Goal: Task Accomplishment & Management: Manage account settings

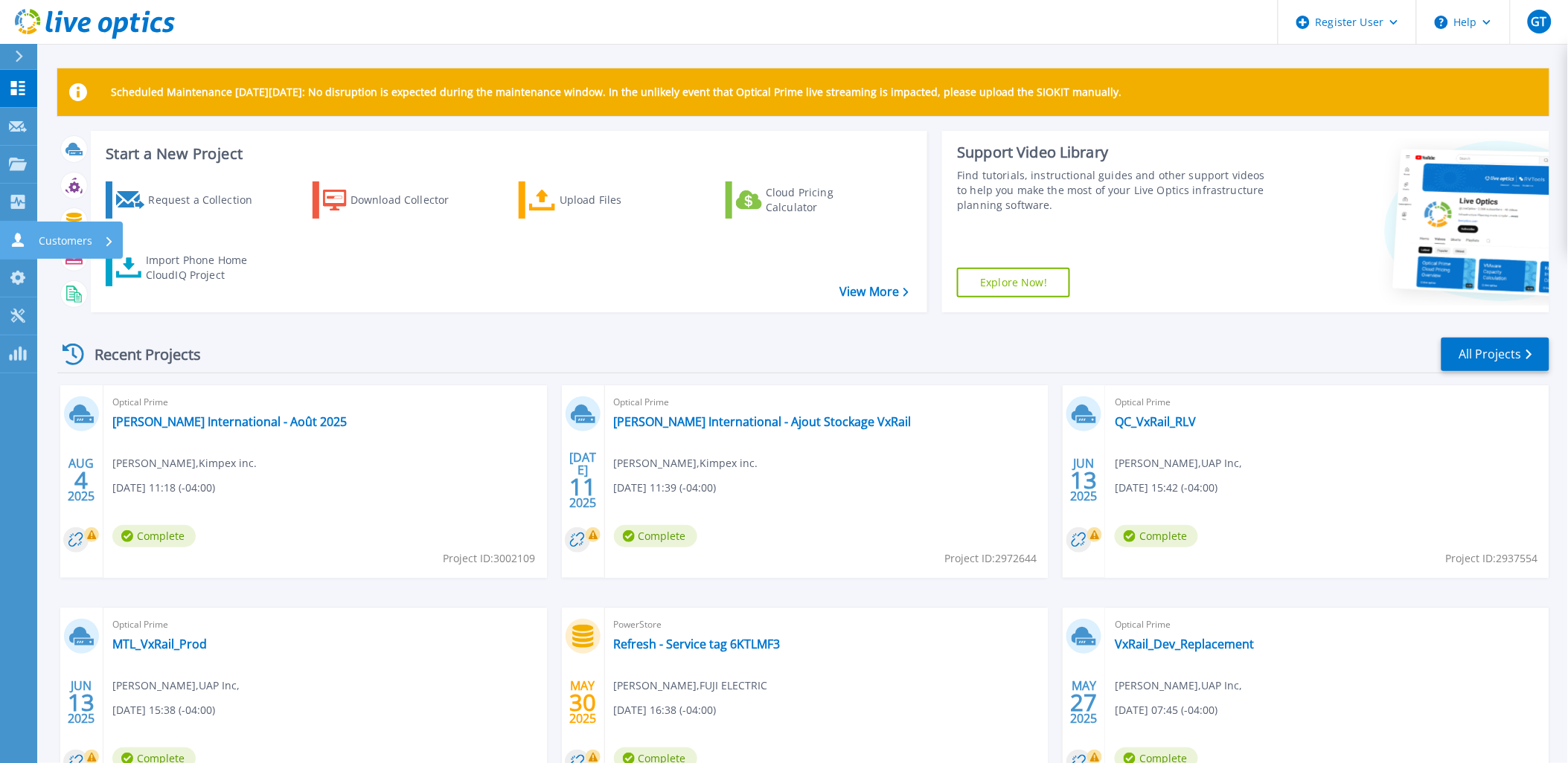
click at [23, 235] on link "Customers Customers" at bounding box center [18, 240] width 37 height 38
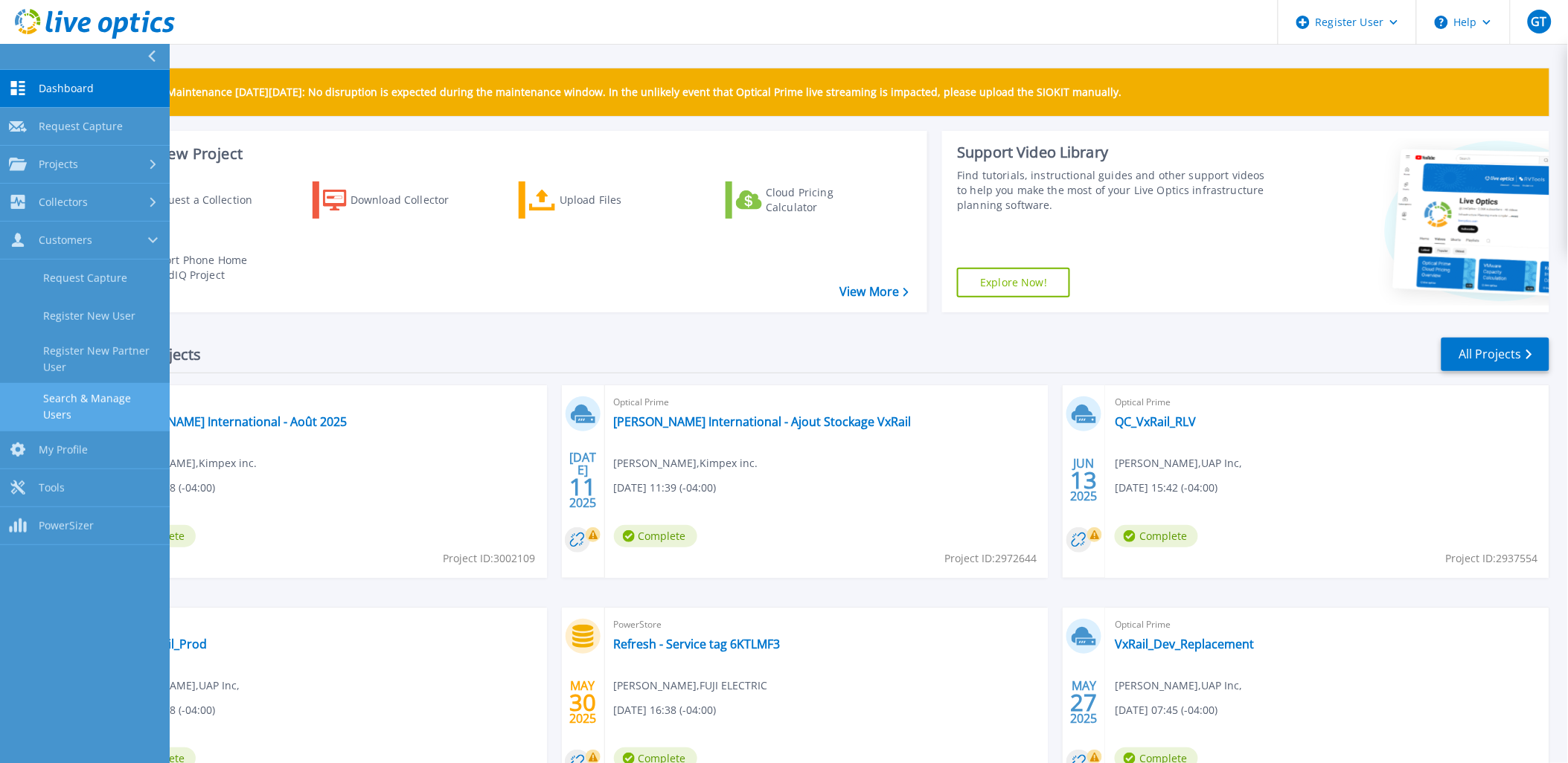
click at [81, 383] on link "Search & Manage Users" at bounding box center [85, 407] width 170 height 47
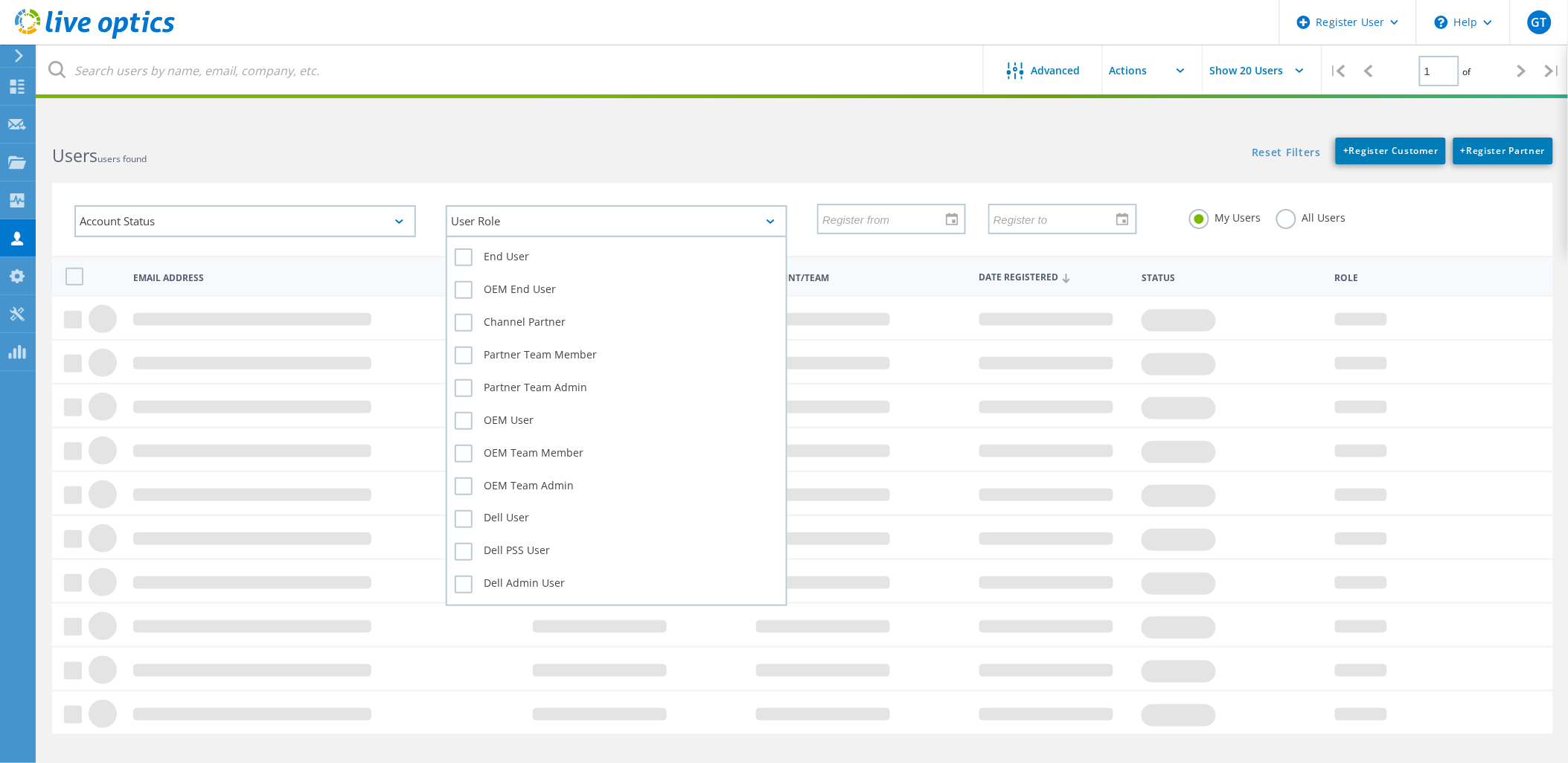
click at [589, 218] on div "User Role" at bounding box center [616, 221] width 341 height 32
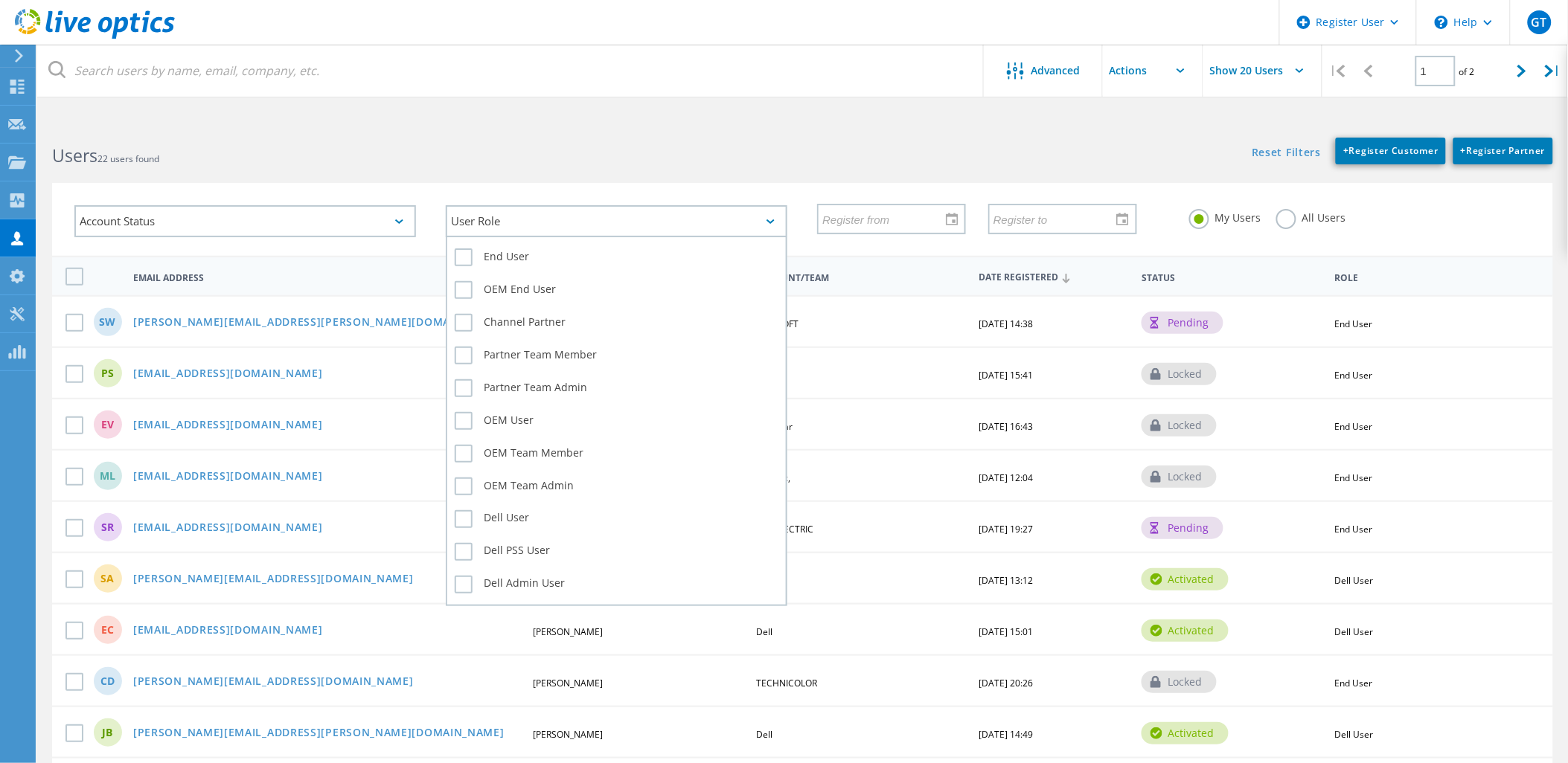
click at [589, 218] on div "User Role" at bounding box center [616, 221] width 341 height 32
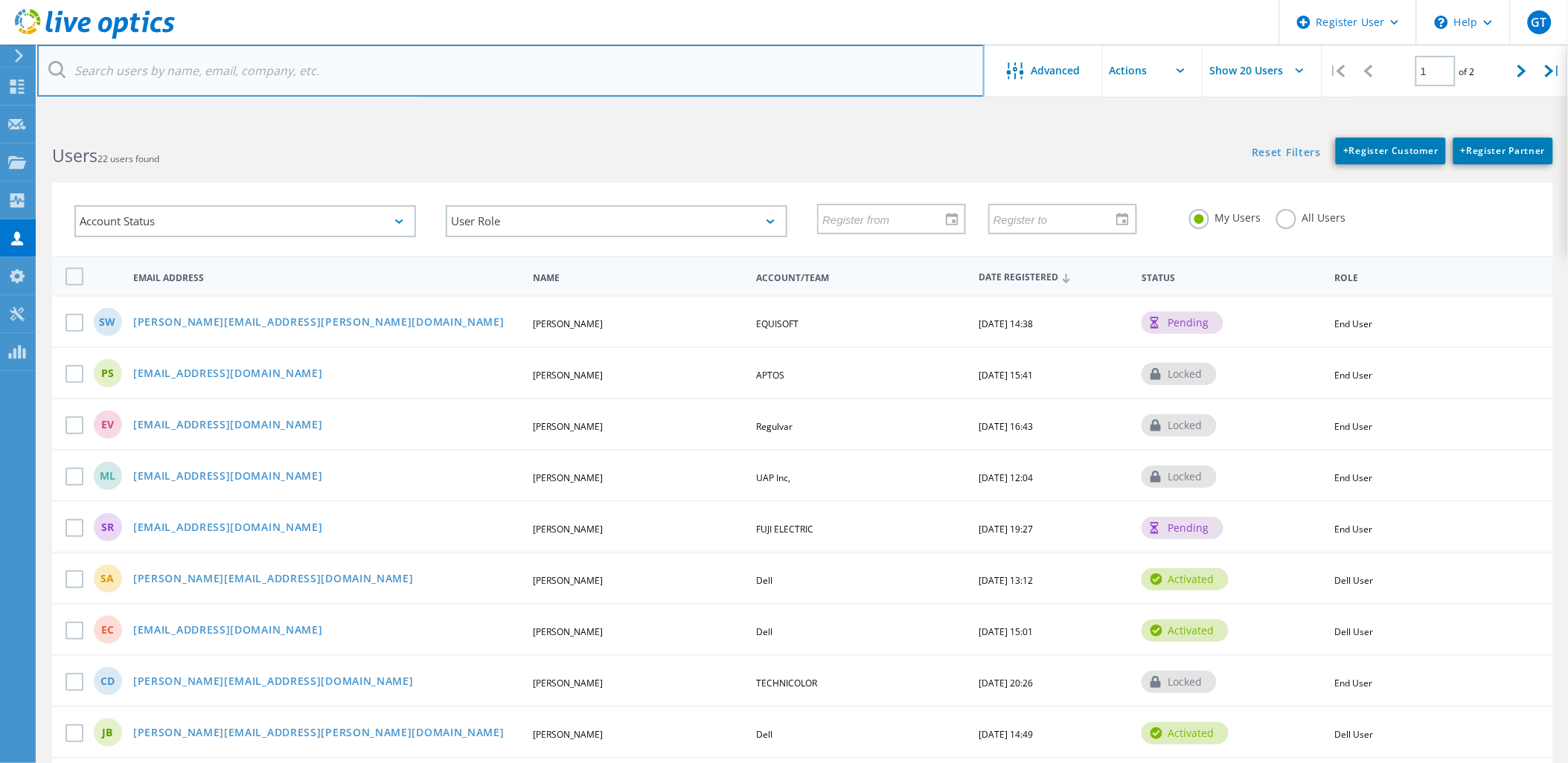
click at [336, 77] on input "text" at bounding box center [510, 70] width 947 height 52
type input "q"
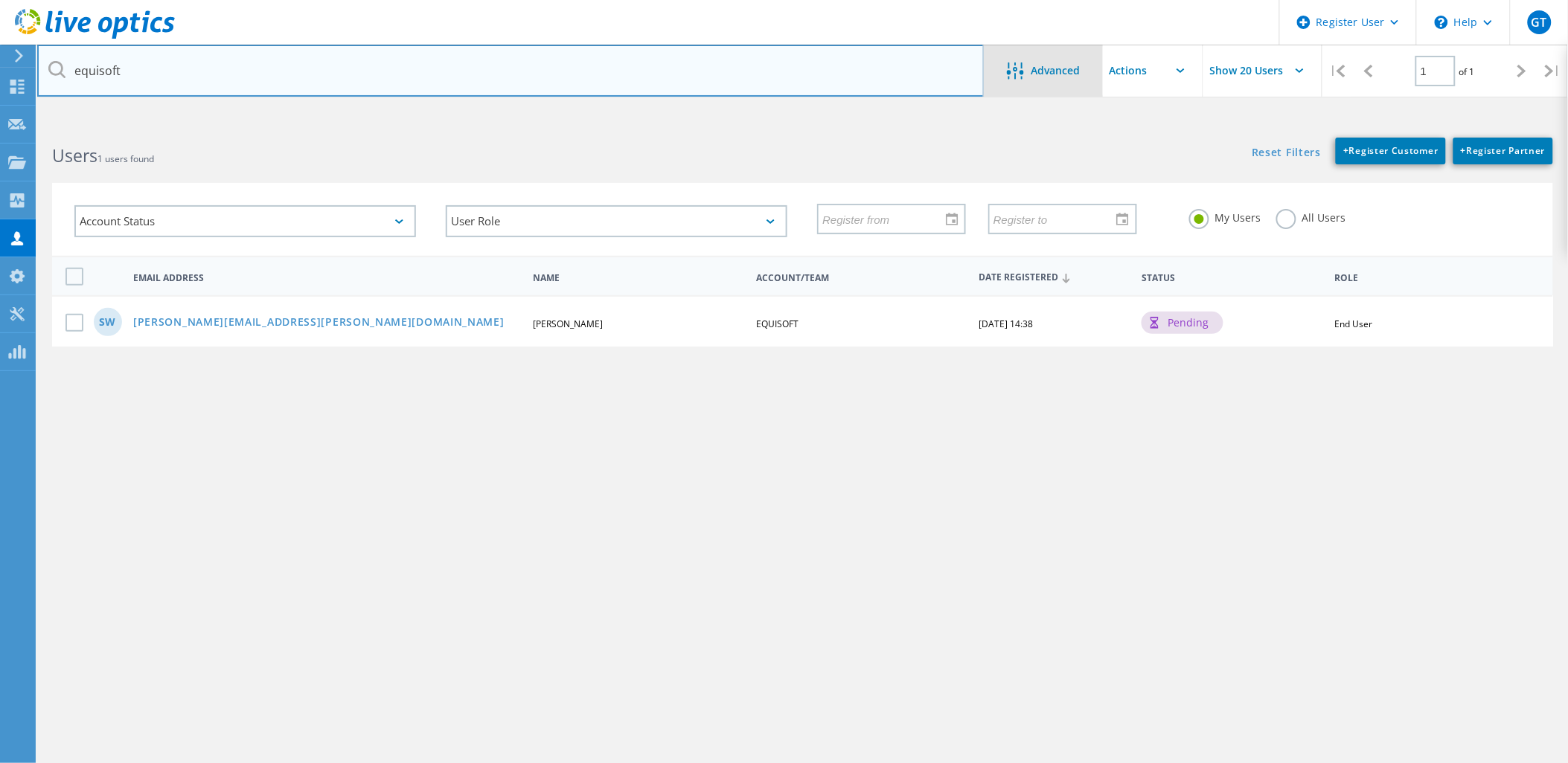
type input "equisoft"
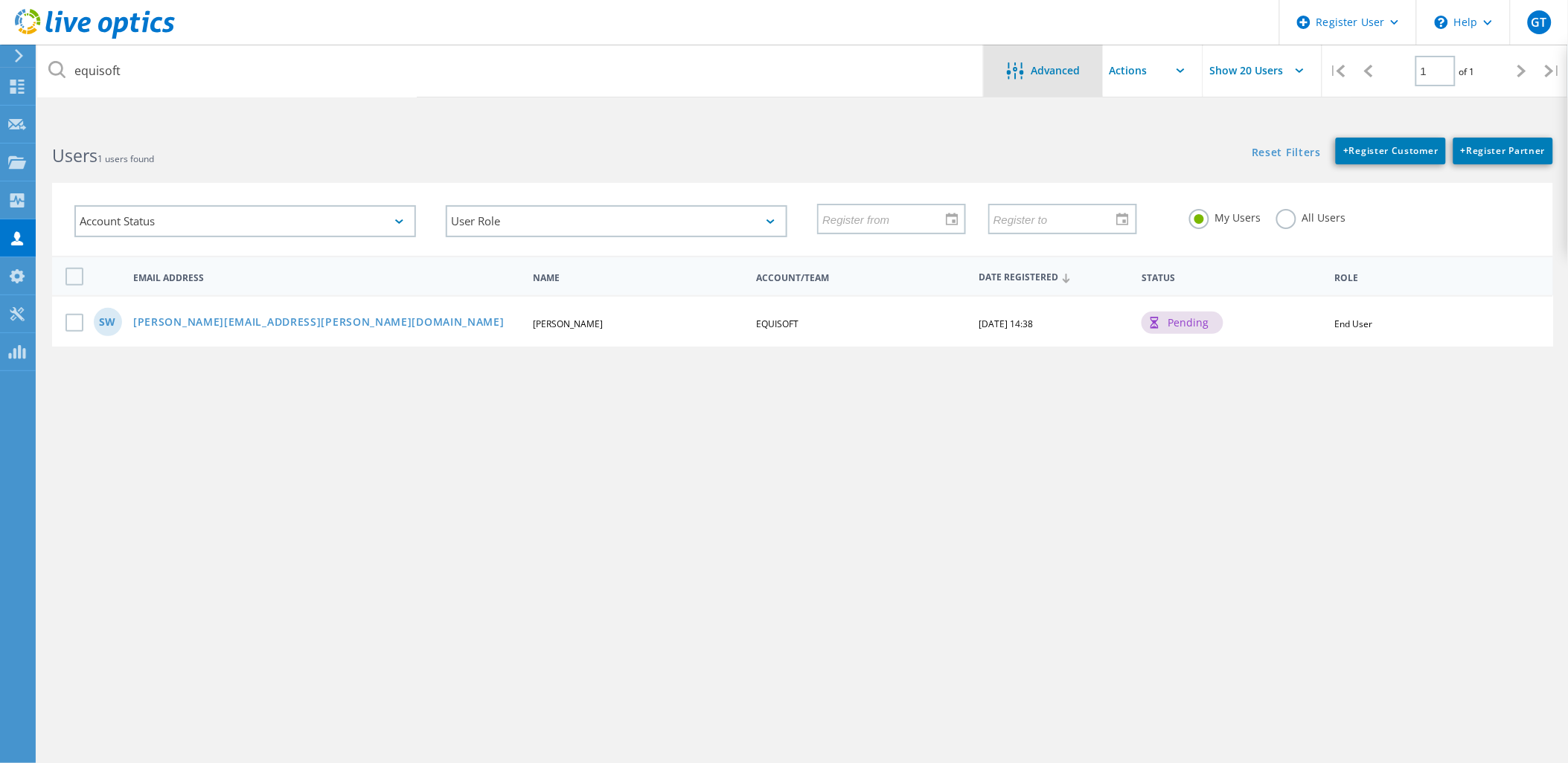
click at [1039, 69] on span "Advanced" at bounding box center [1056, 71] width 49 height 10
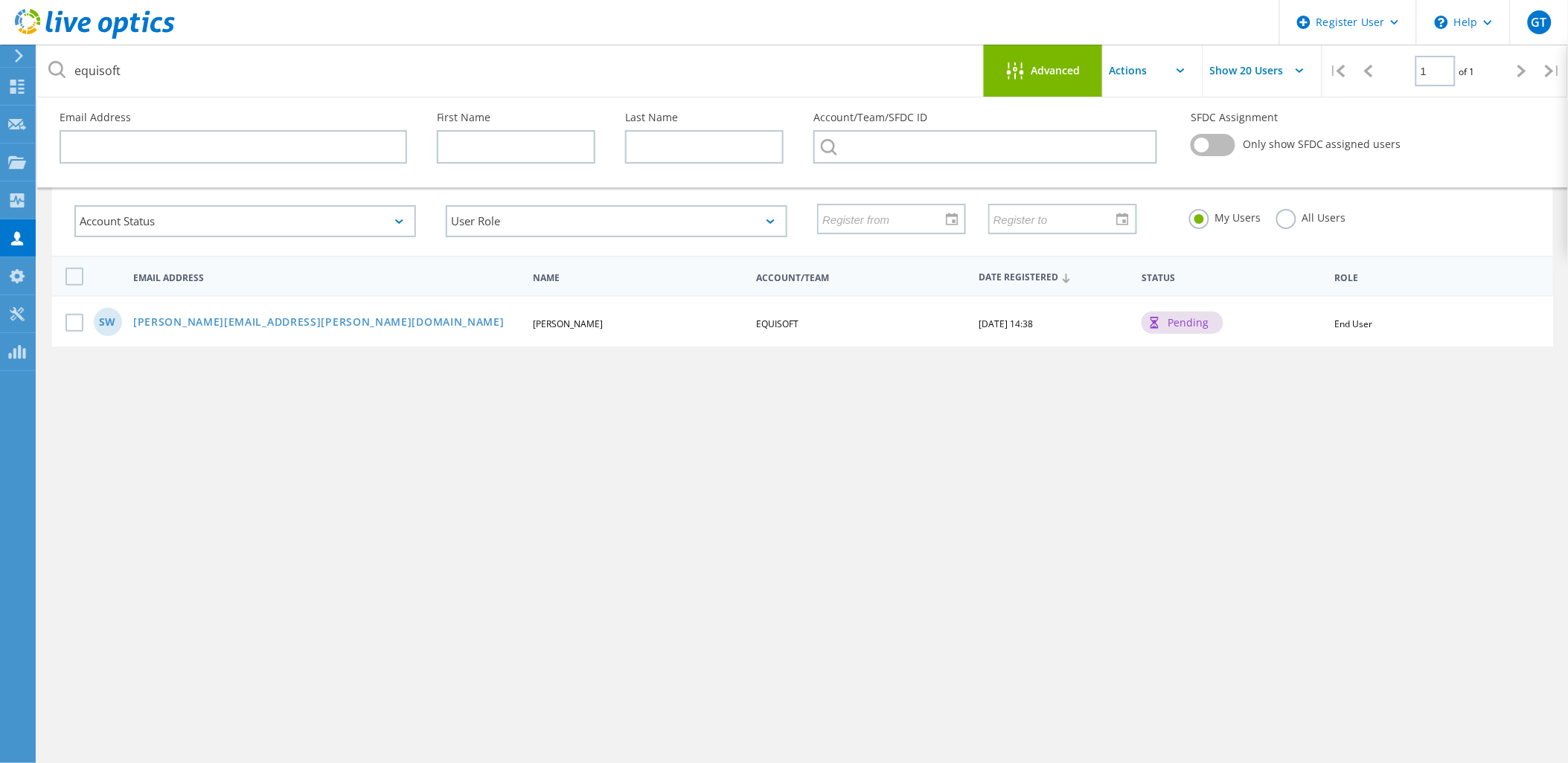
click at [1276, 211] on label "All Users" at bounding box center [1311, 216] width 70 height 14
click at [0, 0] on input "All Users" at bounding box center [0, 0] width 0 height 0
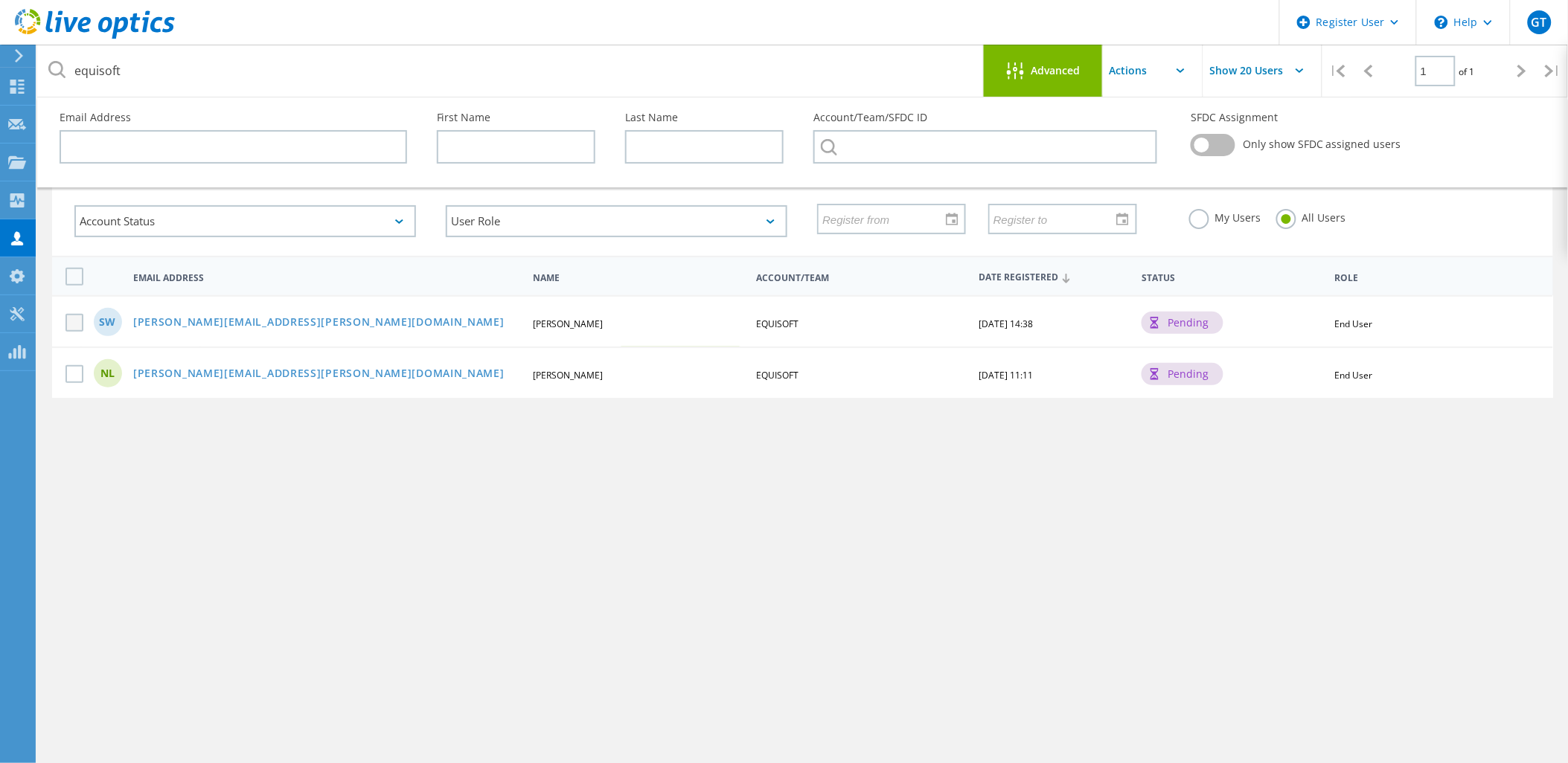
click at [73, 316] on label at bounding box center [77, 323] width 24 height 18
click at [0, 0] on input "checkbox" at bounding box center [0, 0] width 0 height 0
click at [201, 317] on link "Scott.Wilson@equisoft.com" at bounding box center [319, 323] width 371 height 12
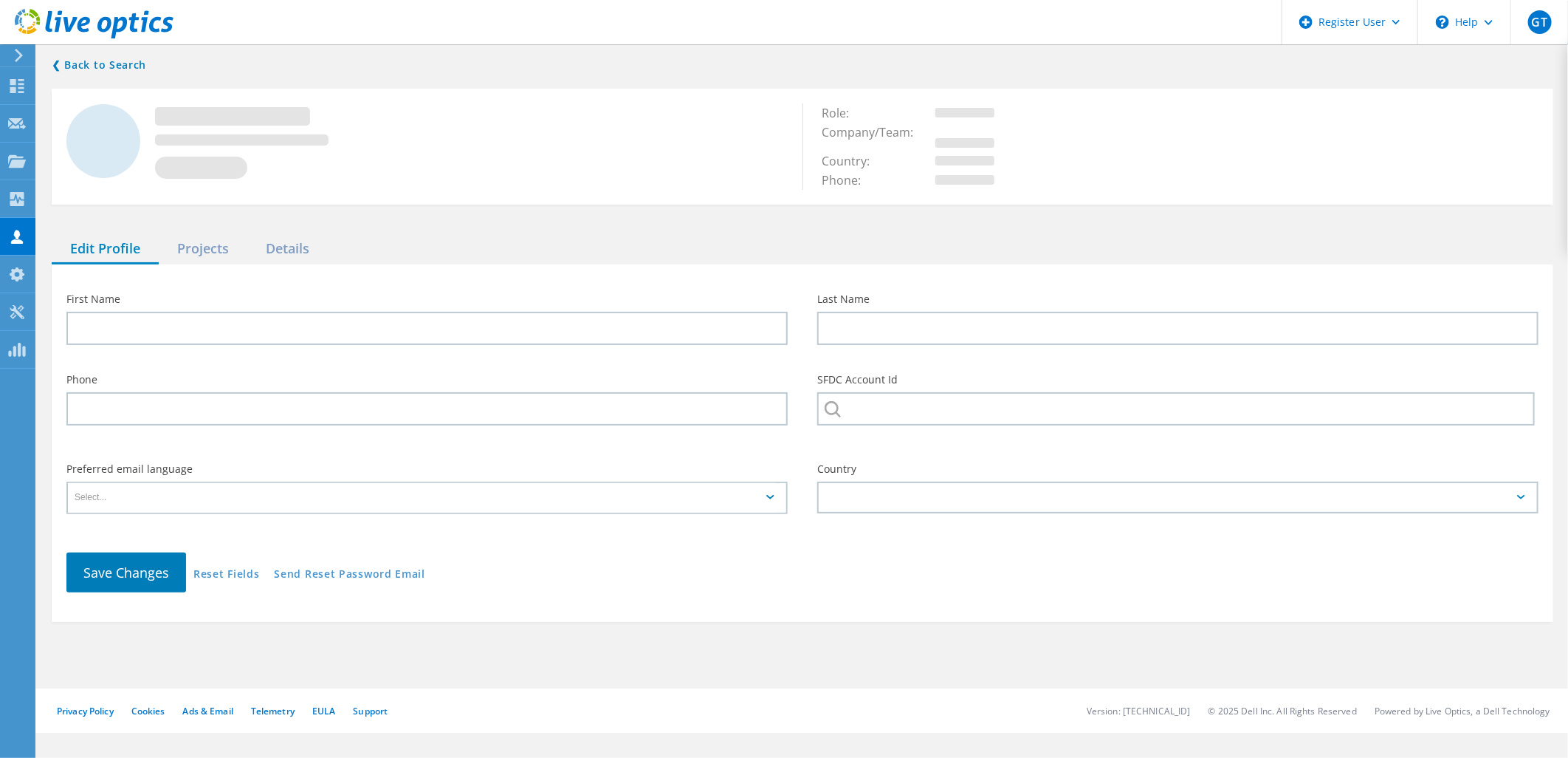
type input "Scott"
type input "Wilson"
type input "EQUISOFT"
type input "English"
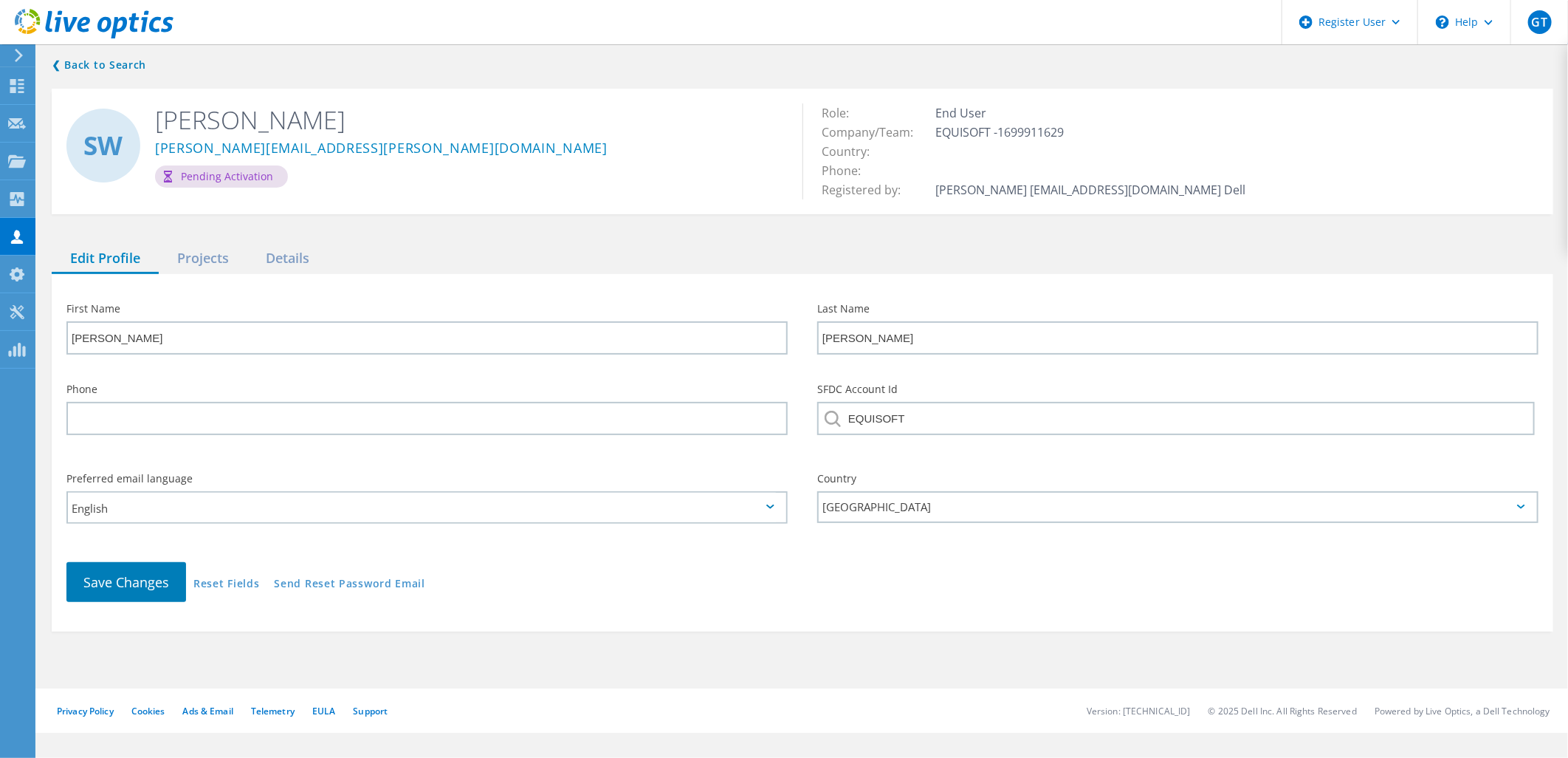
drag, startPoint x: 240, startPoint y: 165, endPoint x: 359, endPoint y: 165, distance: 119.0
click at [359, 165] on div "Pending Activation" at bounding box center [467, 176] width 625 height 22
click at [196, 243] on div "Projects" at bounding box center [203, 258] width 89 height 30
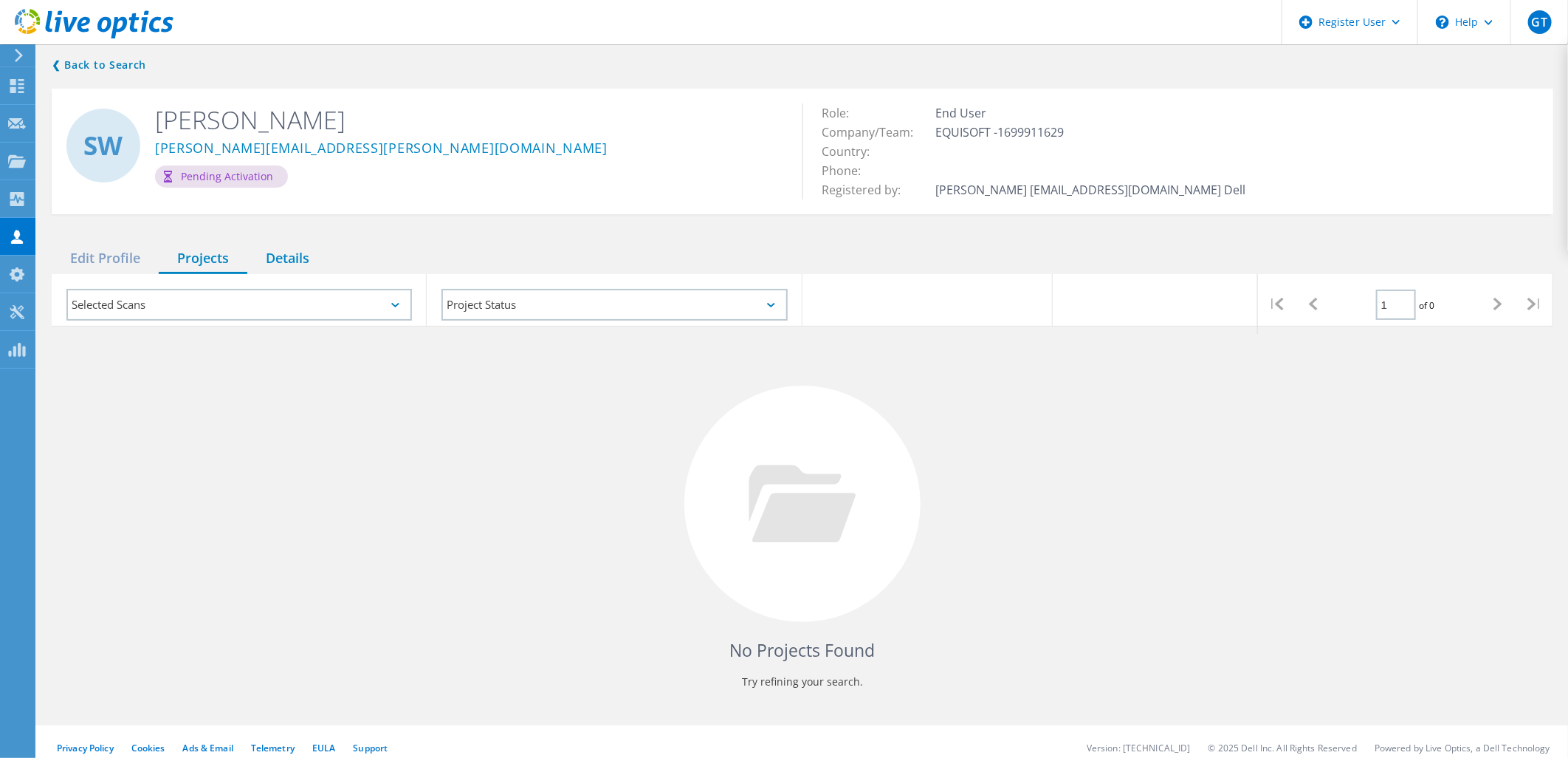
click at [298, 243] on div "Details" at bounding box center [288, 258] width 81 height 30
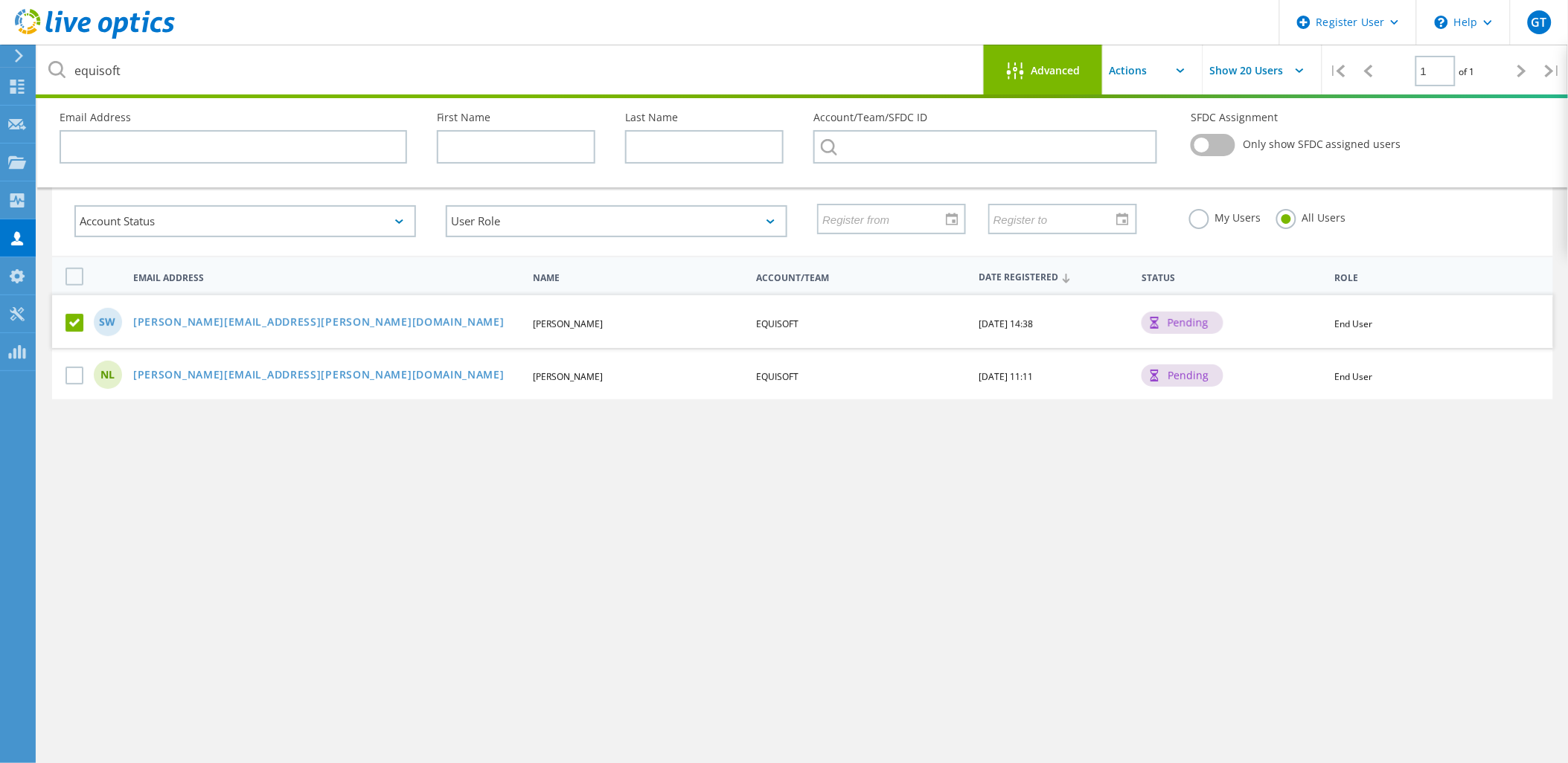
click at [412, 522] on div "equisoft Advanced Show 20 Users | 1 of 1 | Email Address First Name Last Name A…" at bounding box center [802, 448] width 1530 height 652
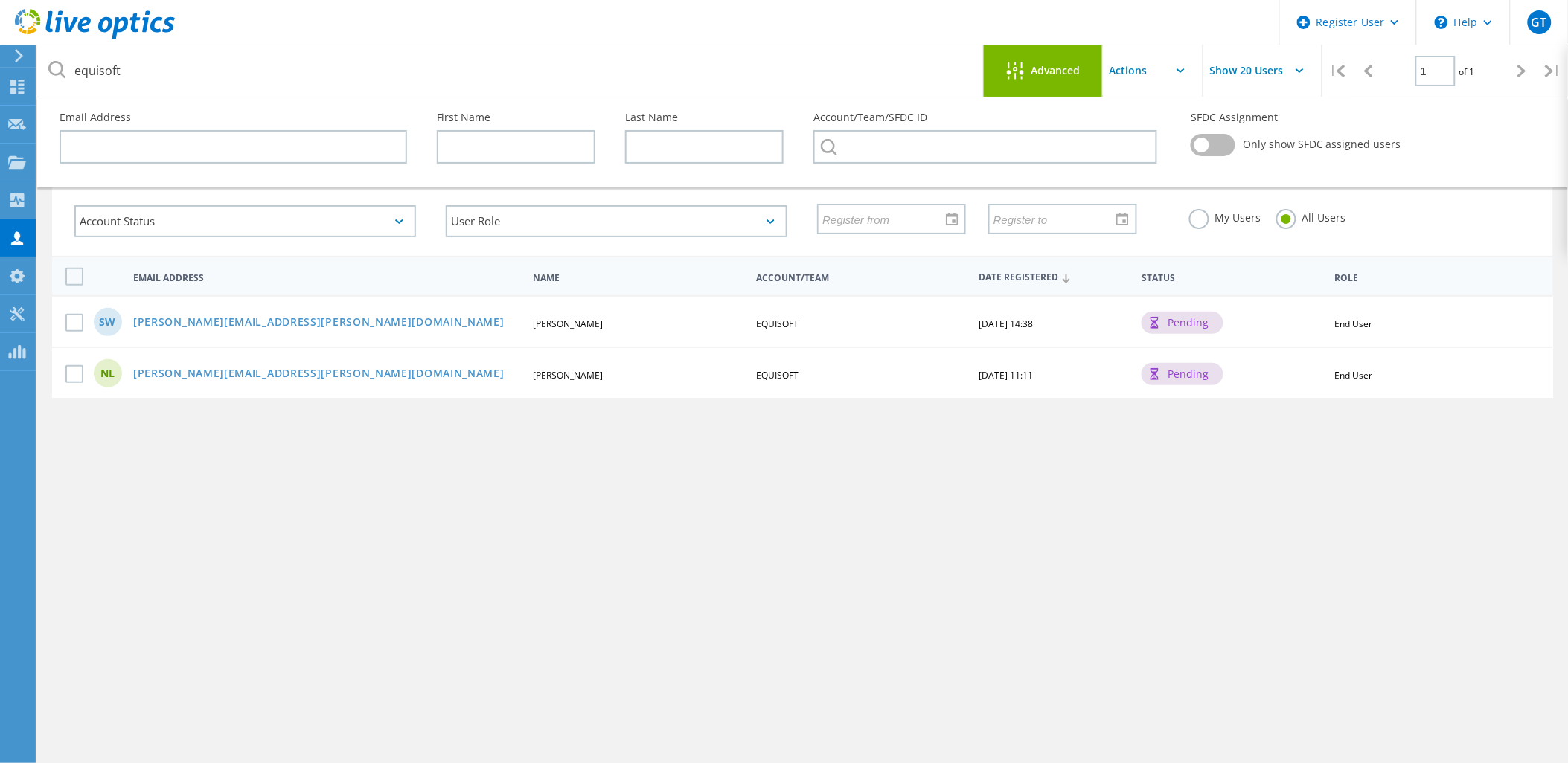
click at [418, 518] on div "equisoft Advanced Show 20 Users | 1 of 1 | Email Address First Name Last Name A…" at bounding box center [802, 448] width 1530 height 652
drag, startPoint x: 329, startPoint y: 508, endPoint x: 777, endPoint y: 555, distance: 450.5
click at [334, 508] on div "equisoft Advanced Show 20 Users | 1 of 1 | Email Address First Name Last Name A…" at bounding box center [802, 448] width 1530 height 652
